Goal: Browse casually: Explore the website without a specific task or goal

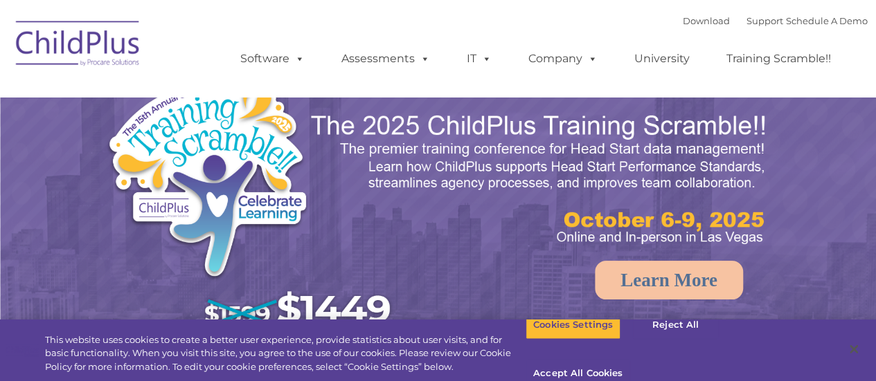
select select "MEDIUM"
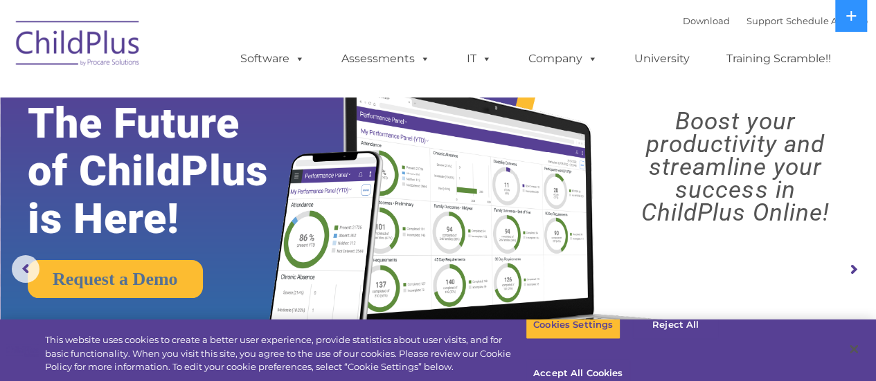
click at [78, 29] on img at bounding box center [78, 45] width 138 height 69
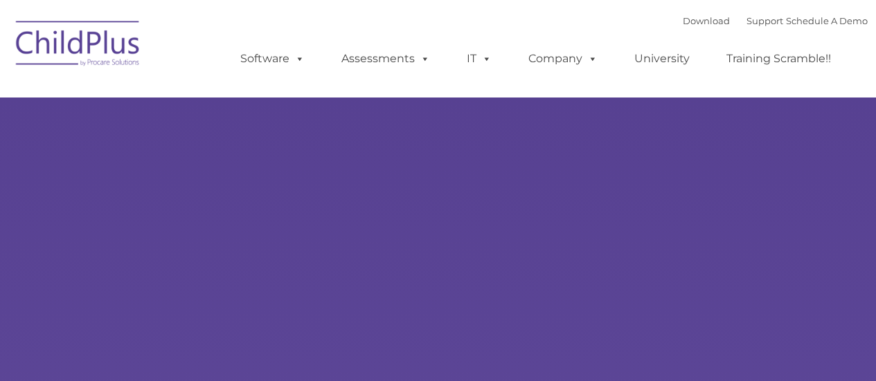
type input ""
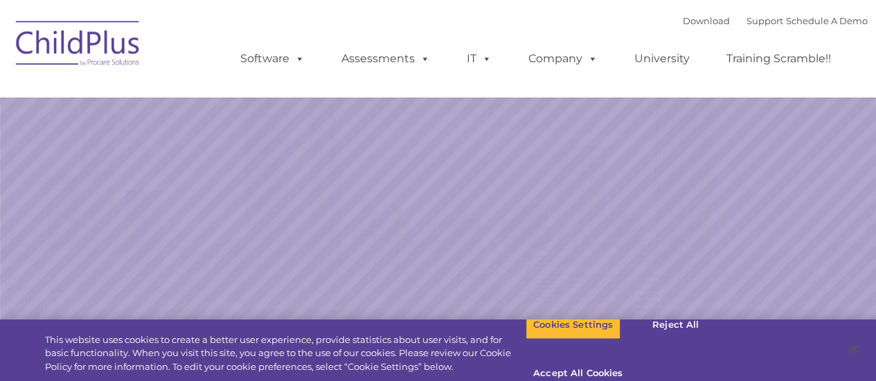
select select "MEDIUM"
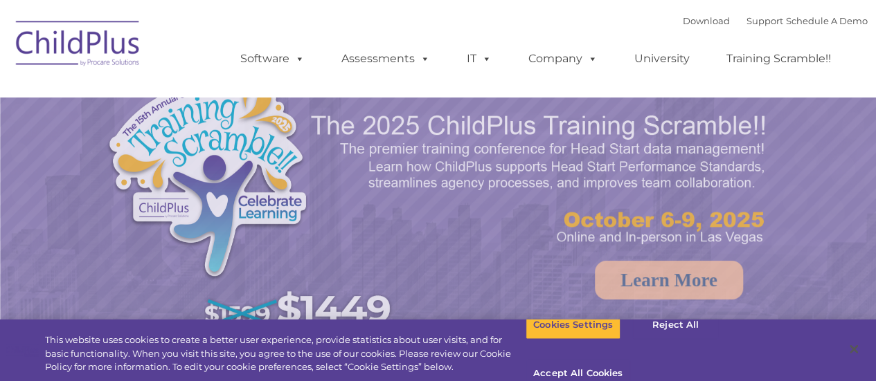
select select "MEDIUM"
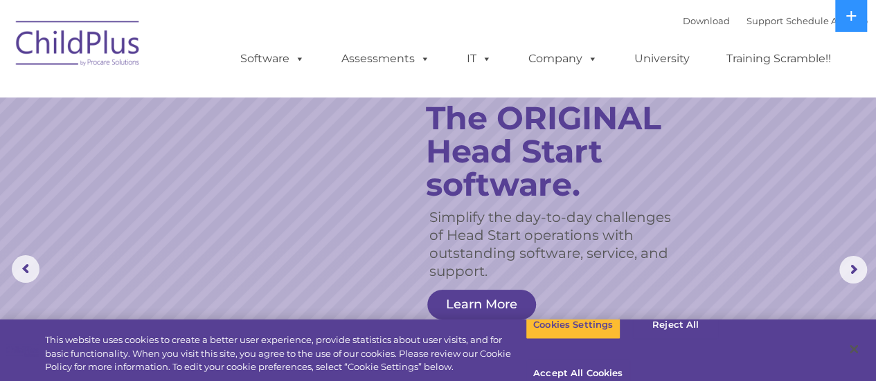
click at [248, 253] on rs-slide "Simplify the day-to-day challenges of Head Start operations with outstanding so…" at bounding box center [438, 270] width 876 height 540
